Goal: Transaction & Acquisition: Subscribe to service/newsletter

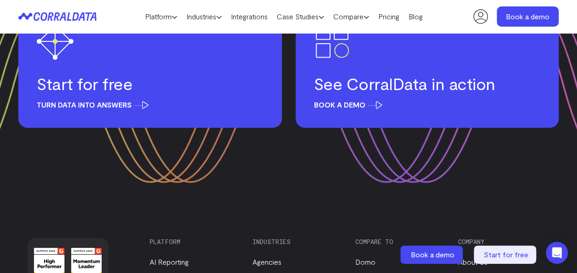
scroll to position [3397, 0]
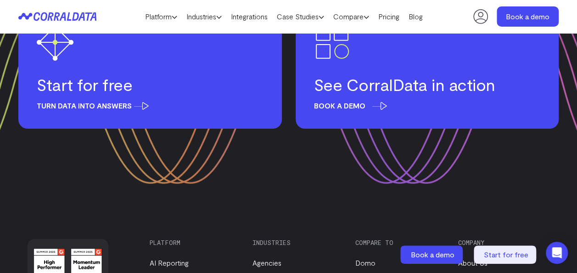
click at [350, 103] on span "Book a demo" at bounding box center [348, 105] width 68 height 8
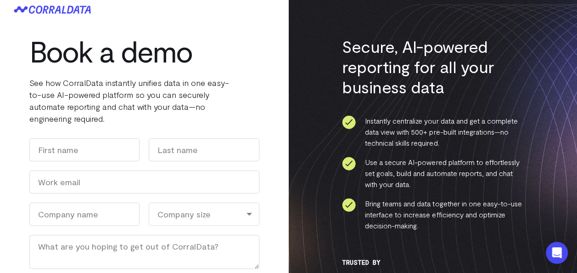
scroll to position [5, 0]
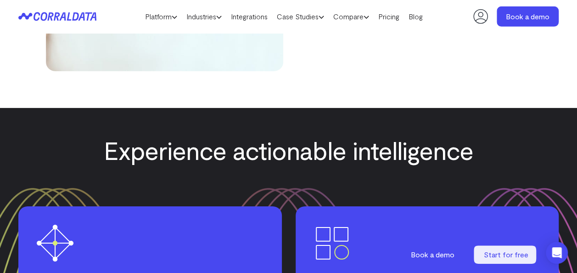
scroll to position [3194, 0]
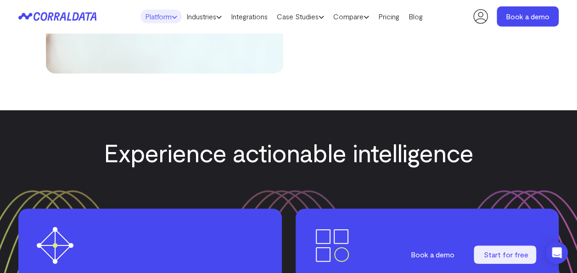
click at [159, 11] on link "Platform" at bounding box center [160, 17] width 41 height 14
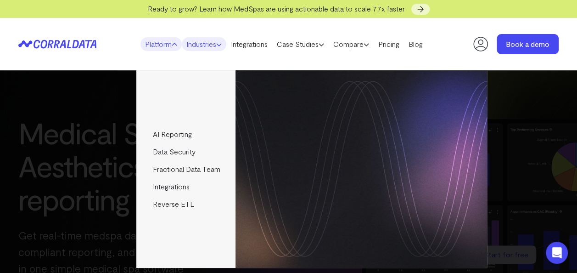
click at [200, 45] on link "Industries" at bounding box center [204, 44] width 45 height 14
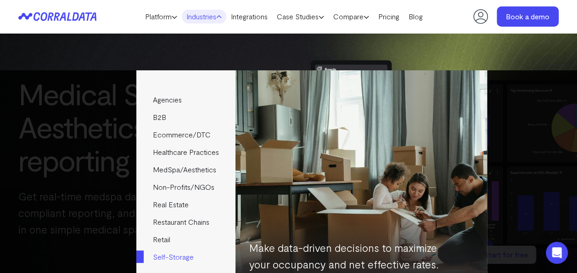
scroll to position [59, 0]
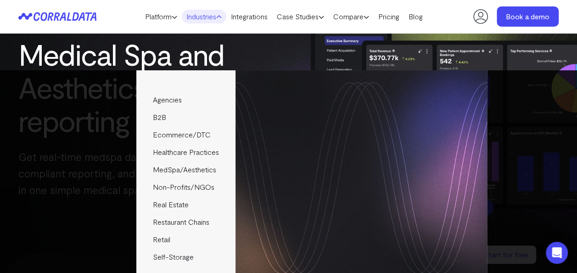
click at [122, 23] on header "Platform AI Reporting Use AI to effortlessly answer any business questions from…" at bounding box center [288, 16] width 540 height 33
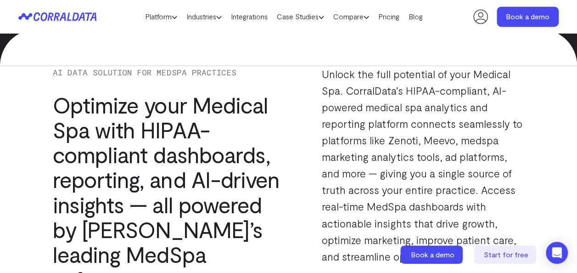
scroll to position [656, 0]
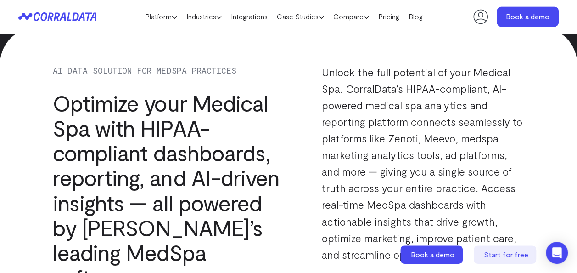
click at [103, 107] on h3 "Optimize your Medical Spa with HIPAA-compliant dashboards, reporting, and AI-dr…" at bounding box center [168, 189] width 230 height 198
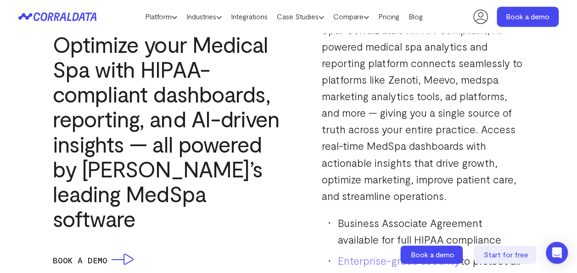
scroll to position [714, 0]
click at [165, 20] on link "Platform" at bounding box center [160, 17] width 41 height 14
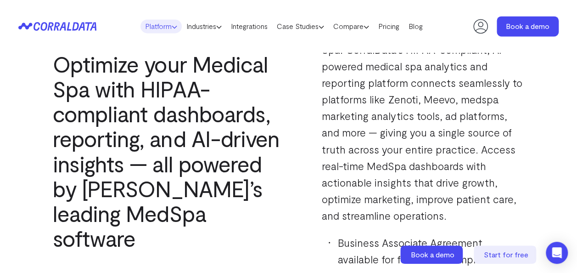
scroll to position [0, 0]
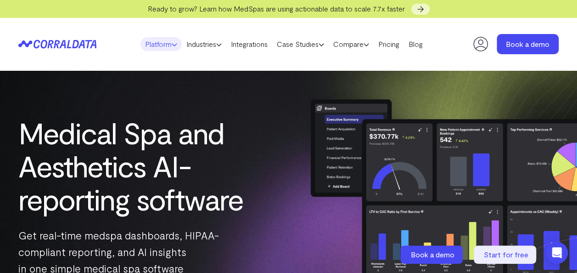
click at [165, 20] on header "Platform AI Reporting Use AI to effortlessly answer any business questions from…" at bounding box center [288, 44] width 540 height 52
click at [157, 44] on link "Platform" at bounding box center [160, 44] width 41 height 14
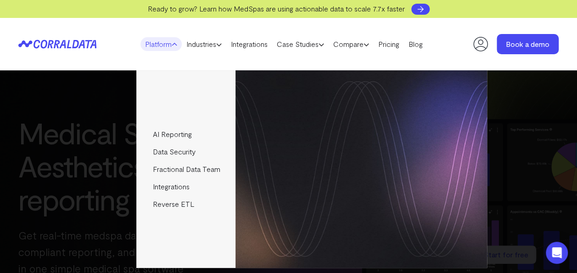
click at [421, 11] on icon at bounding box center [420, 9] width 9 height 9
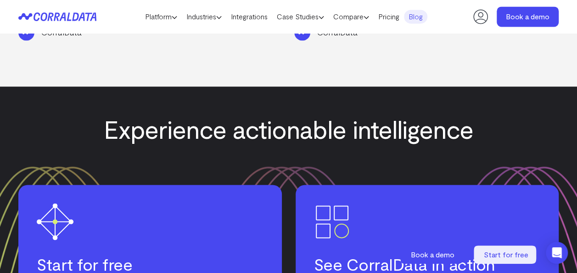
scroll to position [2483, 0]
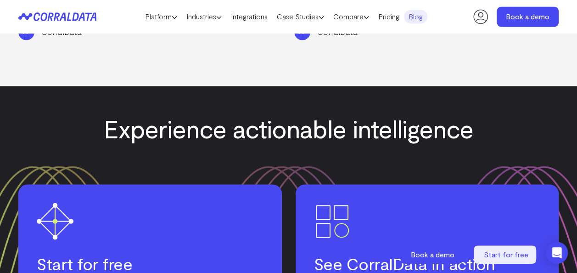
click at [145, 191] on link "Start for free Turn data into answers" at bounding box center [150, 245] width 264 height 123
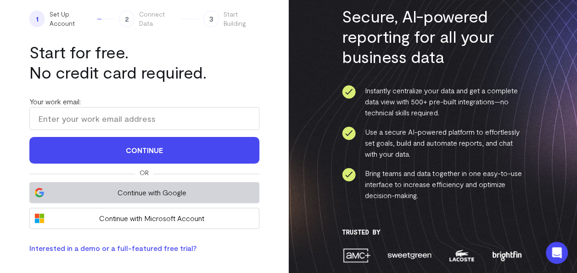
click at [129, 191] on span "Continue with Google" at bounding box center [151, 192] width 205 height 11
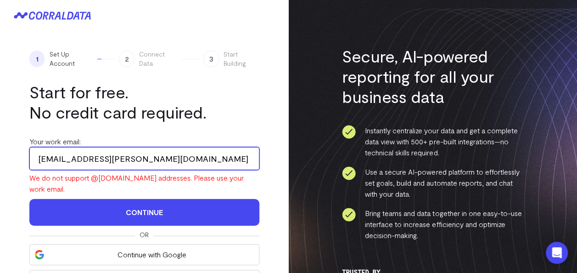
click at [166, 161] on input "kanna.bhanu@gmail.com" at bounding box center [144, 158] width 230 height 23
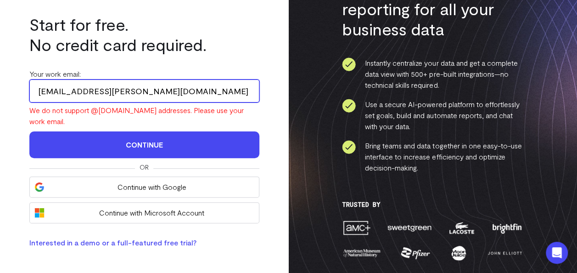
scroll to position [72, 0]
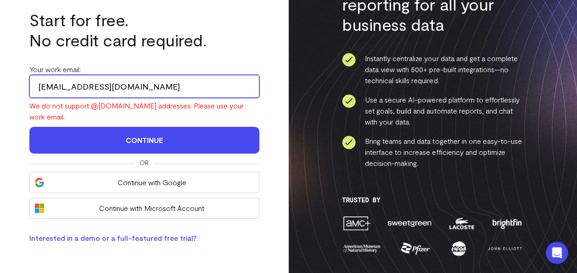
type input "admin@abkconsultingsvcs.com"
click at [29, 127] on button "Continue" at bounding box center [144, 140] width 230 height 27
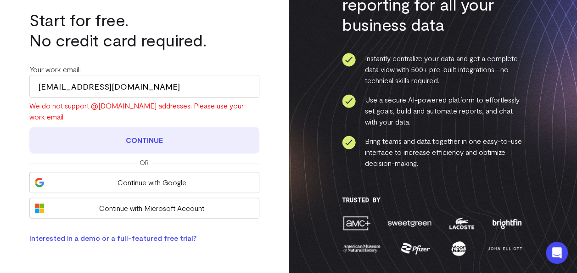
click at [125, 143] on button "Continue" at bounding box center [144, 140] width 230 height 27
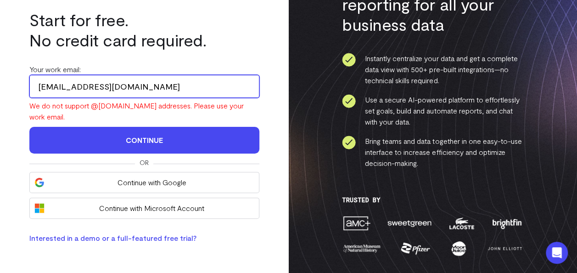
click at [95, 87] on input "admin@abkconsultingsvcs.com" at bounding box center [144, 86] width 230 height 23
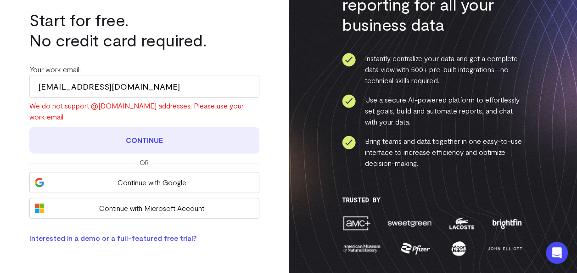
click at [112, 132] on button "Continue" at bounding box center [144, 140] width 230 height 27
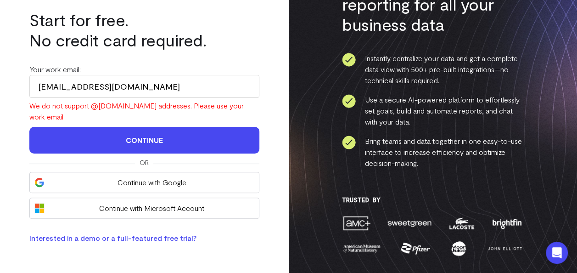
click at [73, 237] on link "Interested in a demo or a full-featured free trial?" at bounding box center [112, 237] width 167 height 9
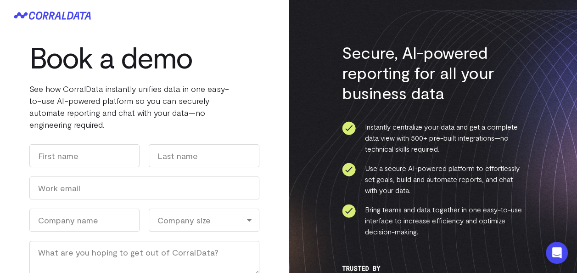
click at [74, 13] on icon at bounding box center [52, 15] width 77 height 8
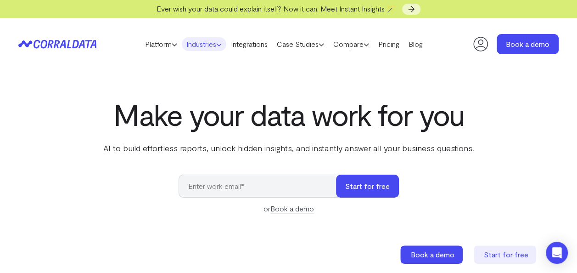
click at [200, 42] on link "Industries" at bounding box center [204, 44] width 45 height 14
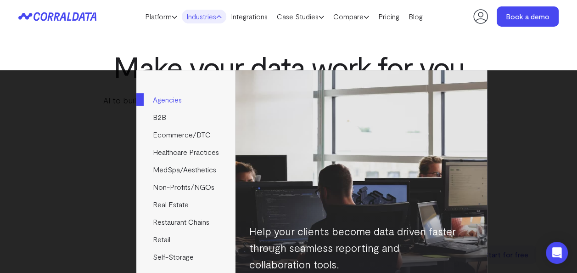
scroll to position [36, 0]
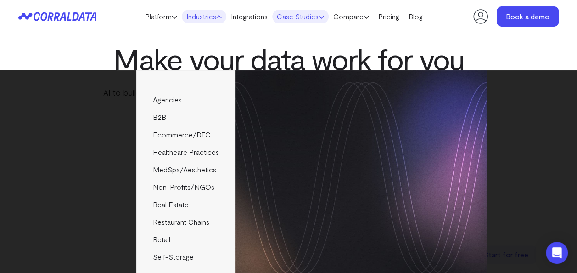
click at [319, 17] on link "Case Studies" at bounding box center [300, 17] width 56 height 14
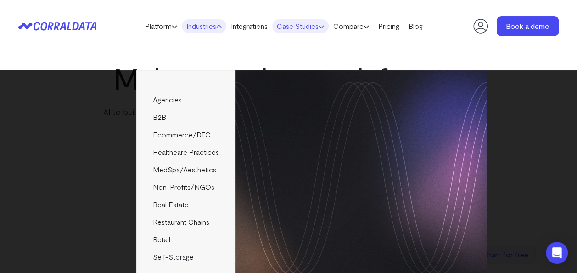
scroll to position [0, 0]
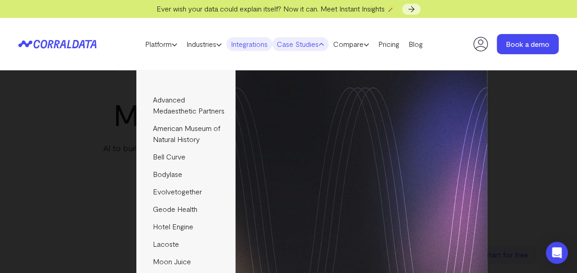
click at [256, 40] on link "Integrations" at bounding box center [249, 44] width 46 height 14
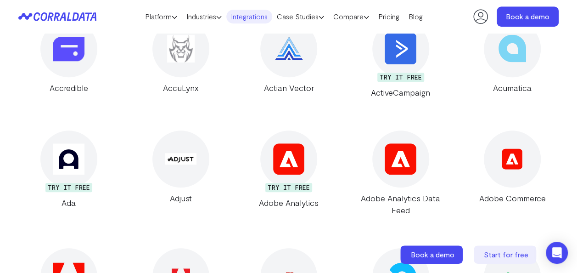
scroll to position [384, 0]
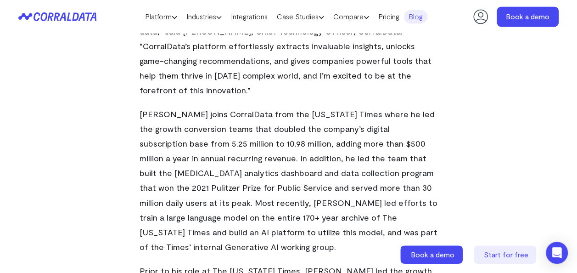
scroll to position [662, 0]
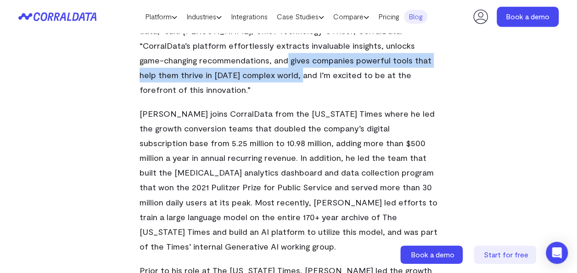
drag, startPoint x: 0, startPoint y: 34, endPoint x: 0, endPoint y: 26, distance: 8.3
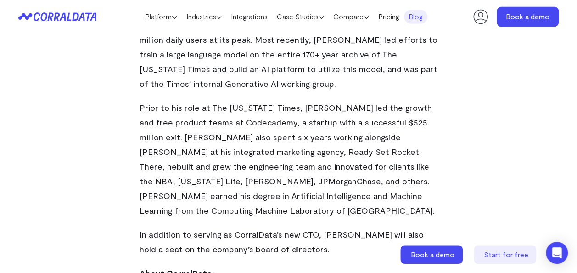
scroll to position [822, 0]
